Goal: Information Seeking & Learning: Understand process/instructions

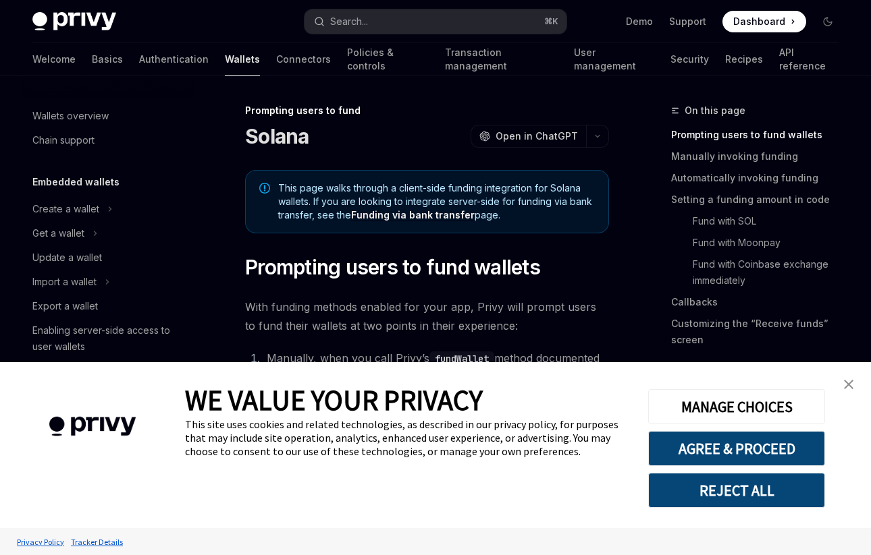
scroll to position [476, 0]
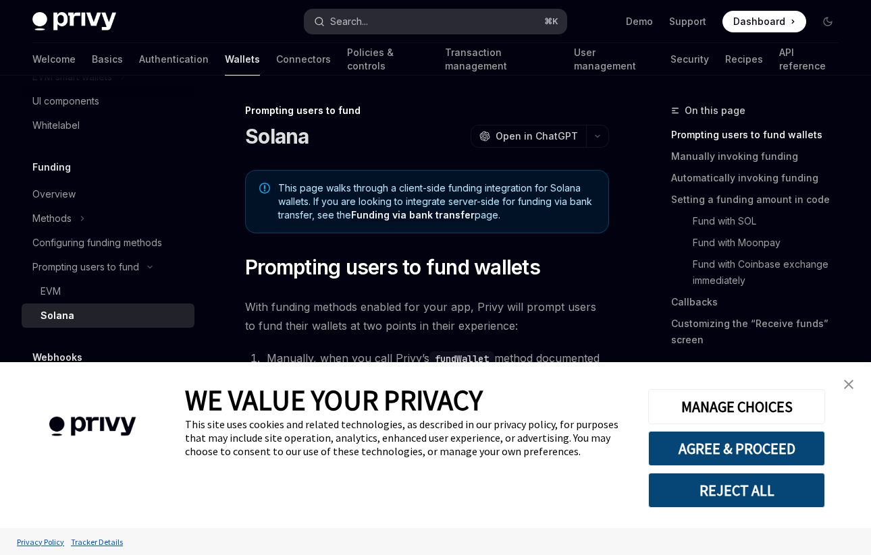
click at [383, 22] on button "Search... ⌘ K" at bounding box center [434, 21] width 261 height 24
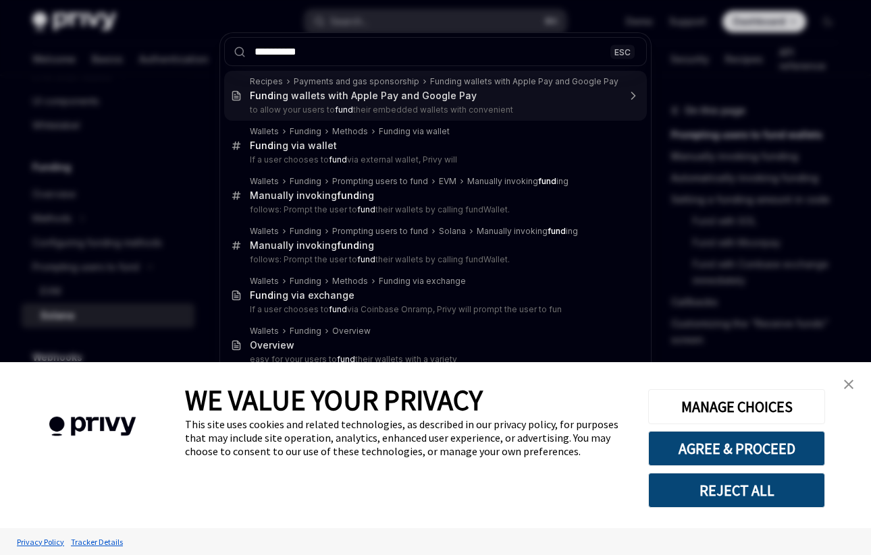
type input "**********"
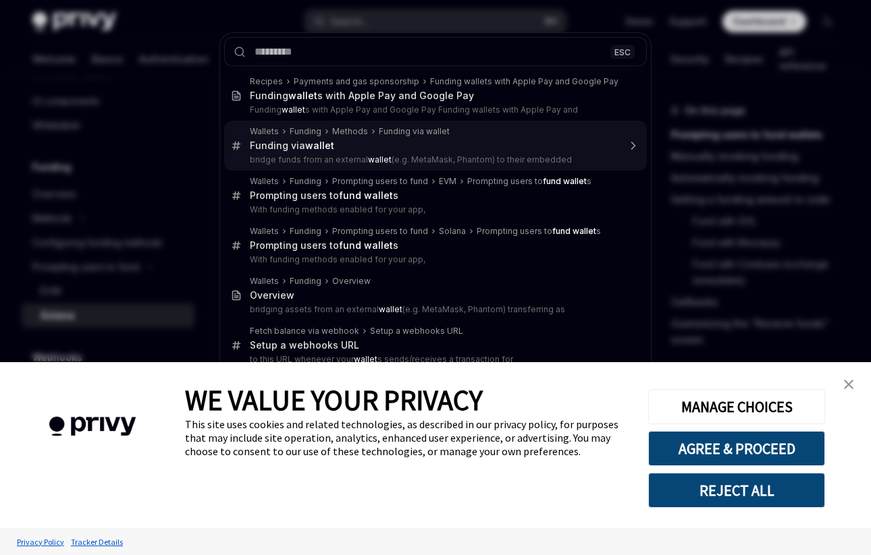
type textarea "*"
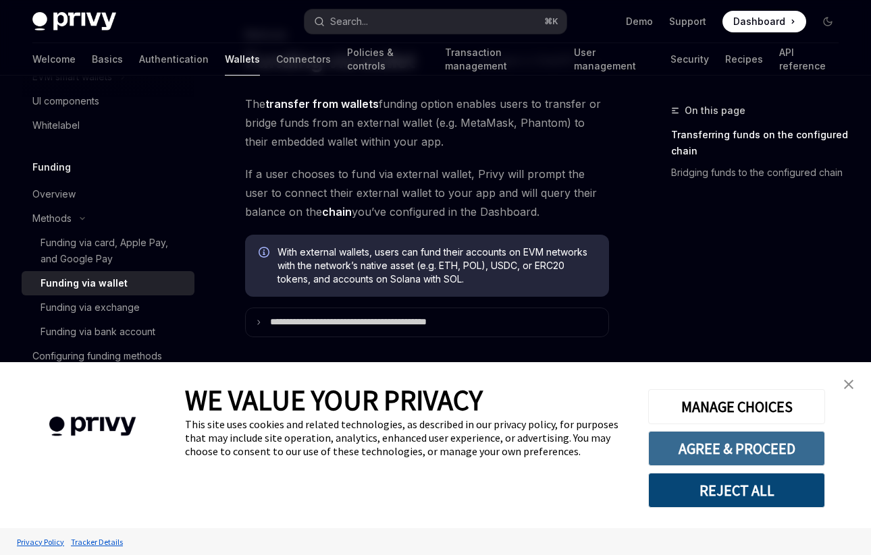
click at [707, 444] on button "AGREE & PROCEED" at bounding box center [736, 448] width 177 height 35
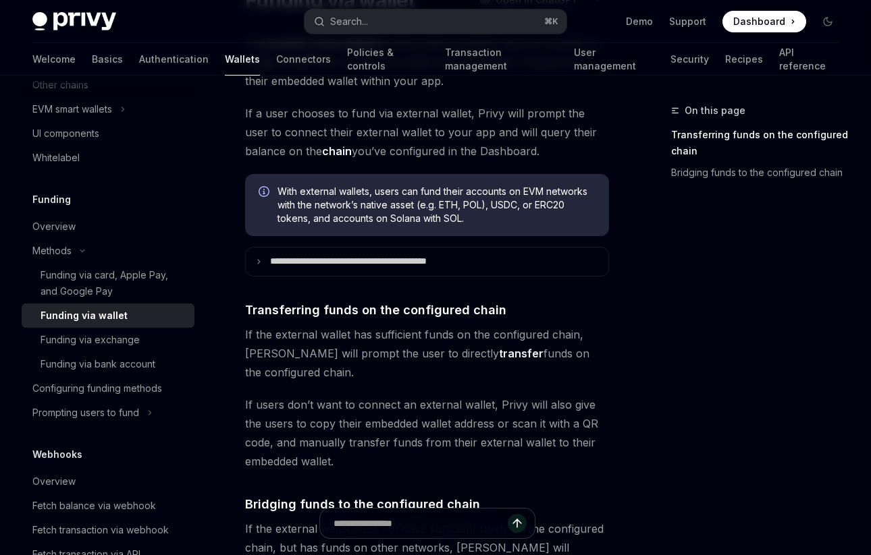
scroll to position [24, 0]
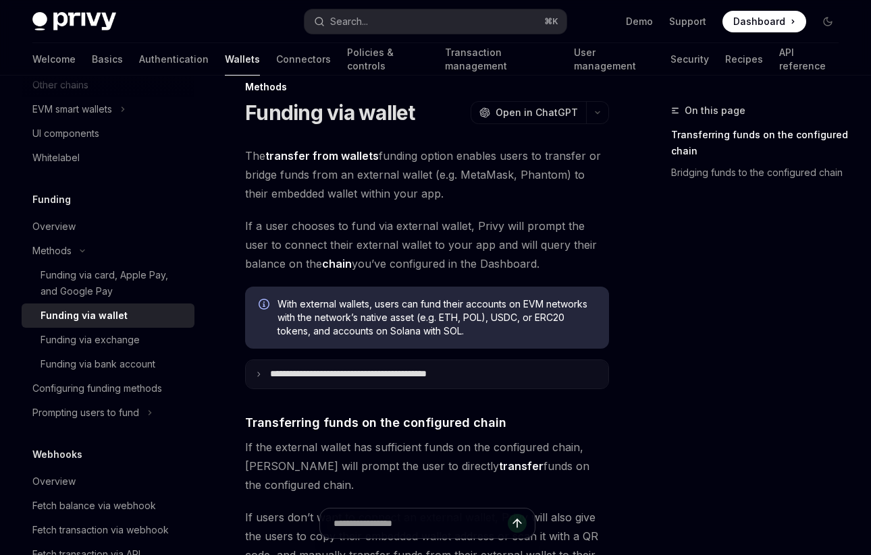
click at [305, 363] on summary "**********" at bounding box center [427, 374] width 362 height 28
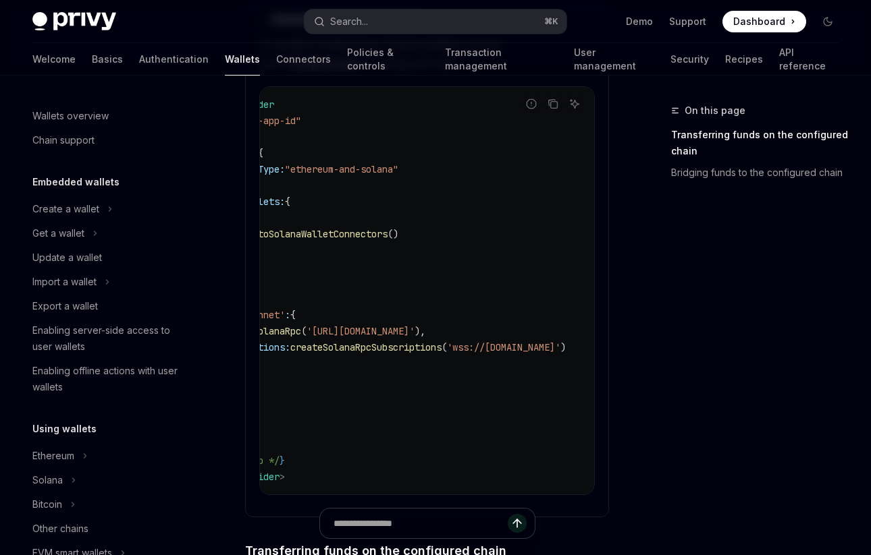
scroll to position [0, 0]
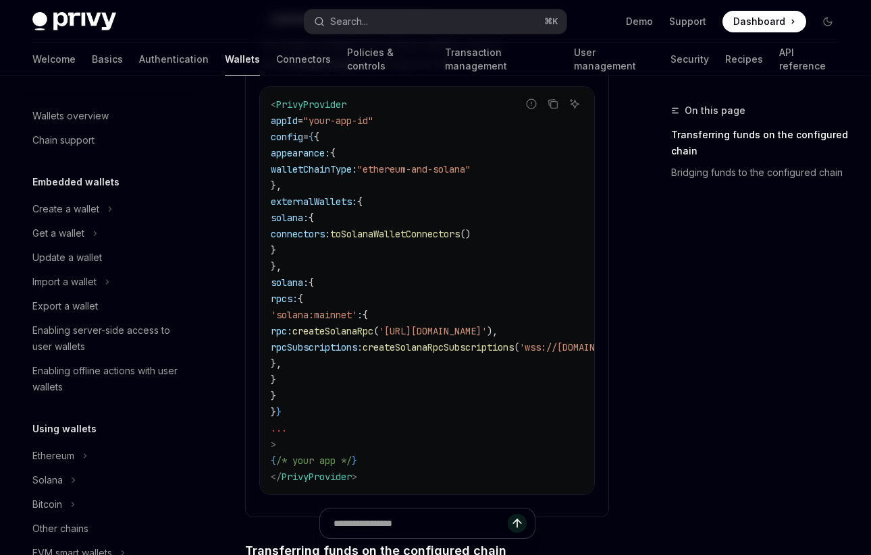
drag, startPoint x: 293, startPoint y: 283, endPoint x: 382, endPoint y: 393, distance: 142.1
click at [382, 393] on code "< PrivyProvider appId = "your-app-id" config = { { appearance: { walletChainTyp…" at bounding box center [470, 290] width 399 height 389
copy code "solana: { rpcs: { 'solana:mainnet' : { rpc: createSolanaRpc ( 'https://api.main…"
click at [357, 318] on span "'solana:mainnet'" at bounding box center [314, 315] width 86 height 12
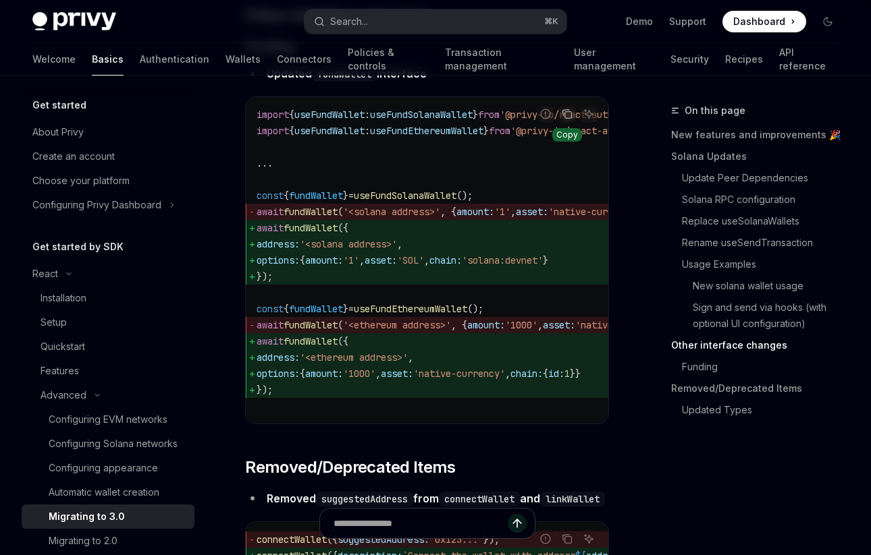
click at [565, 119] on icon "Copy the contents from the code block" at bounding box center [566, 114] width 11 height 11
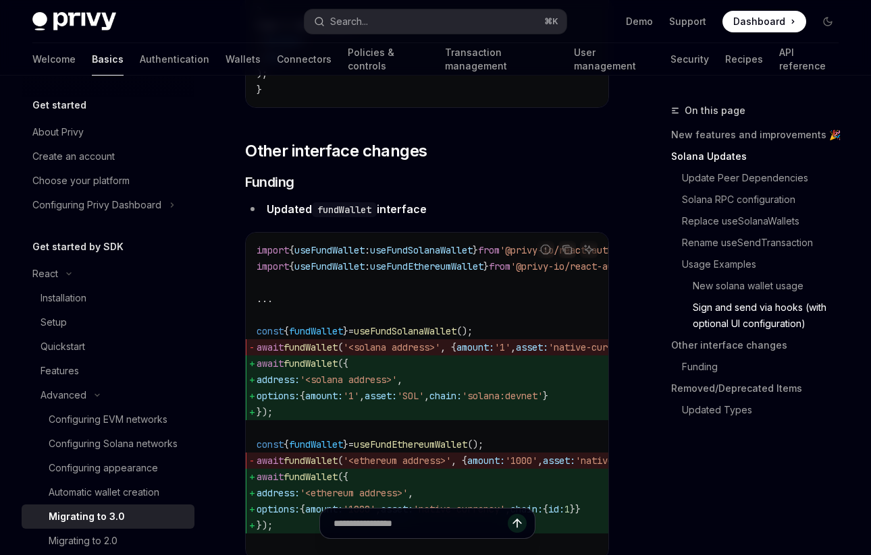
scroll to position [4082, 0]
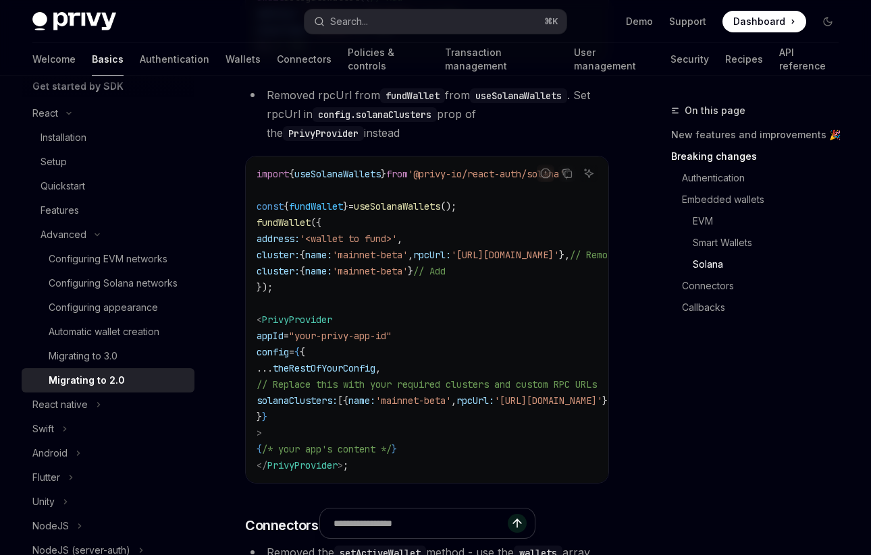
scroll to position [3514, 0]
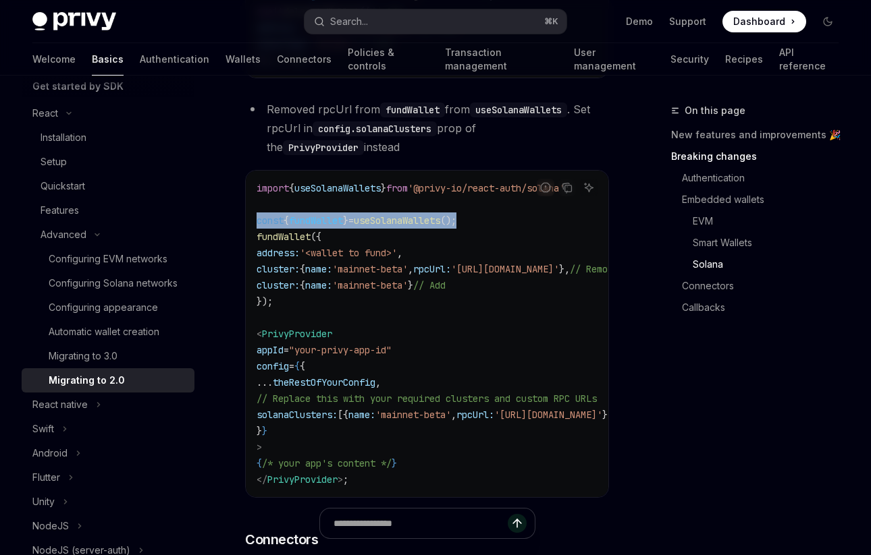
drag, startPoint x: 490, startPoint y: 303, endPoint x: 253, endPoint y: 298, distance: 236.9
click at [253, 298] on div "import { useSolanaWallets } from '@privy-io/react-auth/solana' ; const { fundWa…" at bounding box center [427, 334] width 362 height 327
click at [391, 294] on code "import { useSolanaWallets } from '@privy-io/react-auth/solana' ; const { fundWa…" at bounding box center [466, 334] width 421 height 308
drag, startPoint x: 503, startPoint y: 300, endPoint x: 248, endPoint y: 295, distance: 254.4
click at [248, 295] on div "import { useSolanaWallets } from '@privy-io/react-auth/solana' ; const { fundWa…" at bounding box center [427, 334] width 362 height 327
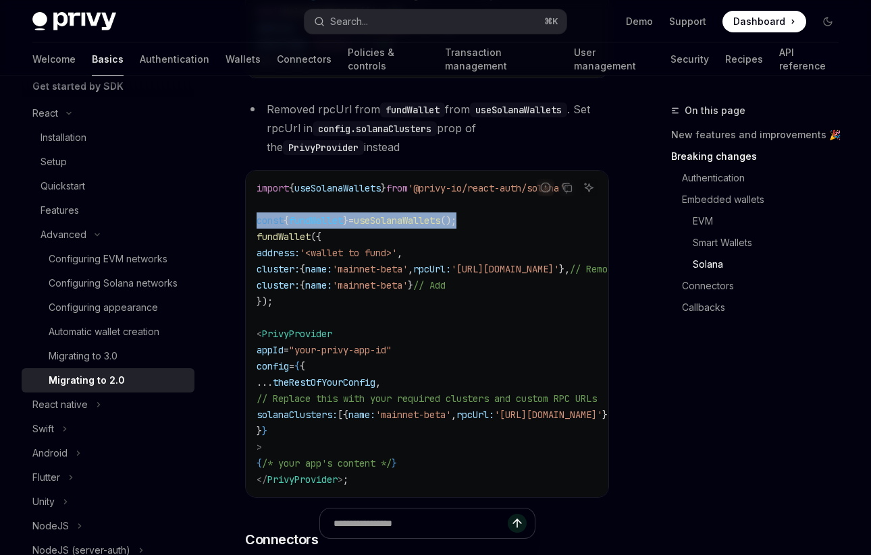
click at [248, 295] on div "import { useSolanaWallets } from '@privy-io/react-auth/solana' ; const { fundWa…" at bounding box center [427, 334] width 362 height 327
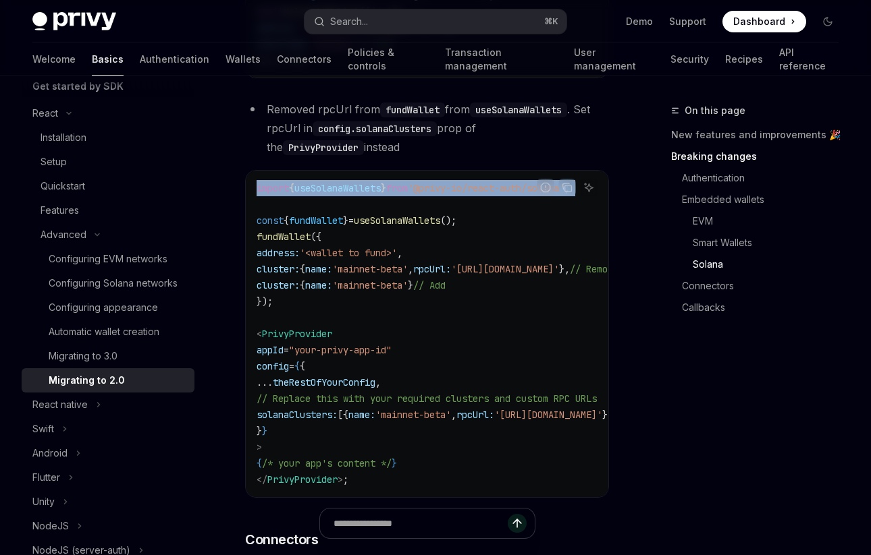
drag, startPoint x: 268, startPoint y: 278, endPoint x: 225, endPoint y: 268, distance: 44.4
copy code "import { useSolanaWallets } from '@privy-io/react-auth/solana' ;"
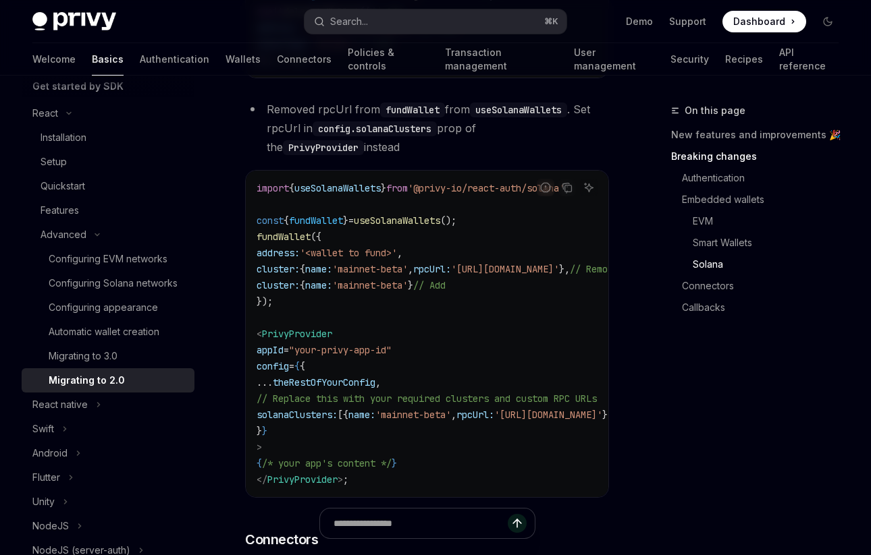
click at [321, 243] on span "({" at bounding box center [315, 237] width 11 height 12
drag, startPoint x: 258, startPoint y: 301, endPoint x: 493, endPoint y: 297, distance: 234.9
click at [493, 297] on code "import { useSolanaWallets } from '@privy-io/react-auth/solana' ; const { fundWa…" at bounding box center [466, 334] width 421 height 308
copy span "const { fundWallet } = useSolanaWallets ();"
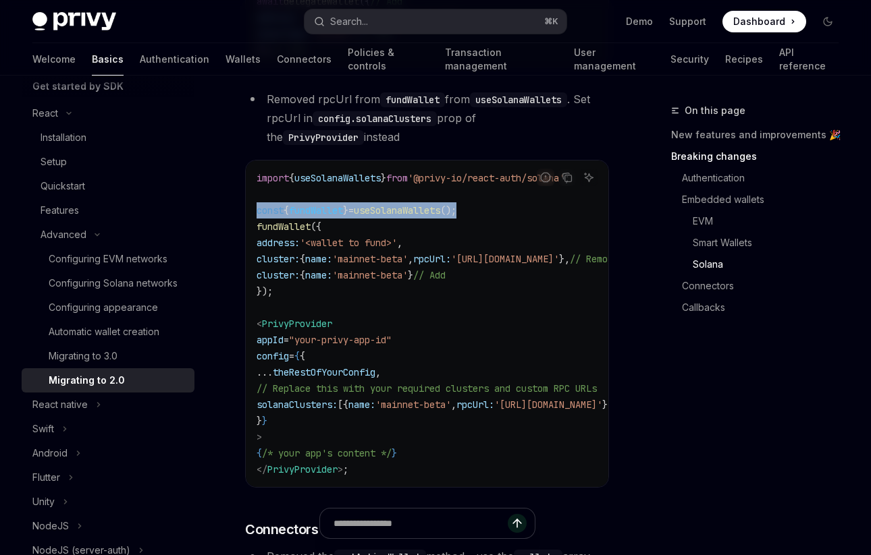
scroll to position [3520, 0]
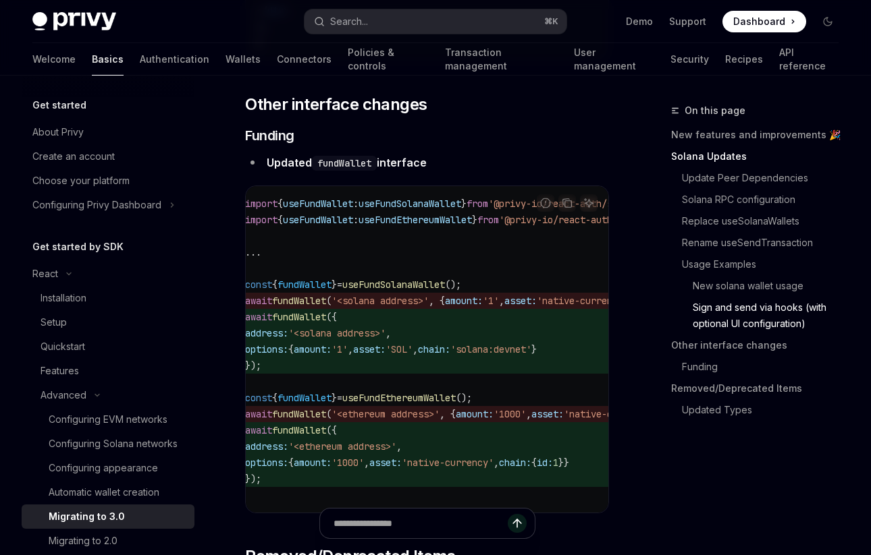
scroll to position [0, 9]
